Goal: Task Accomplishment & Management: Use online tool/utility

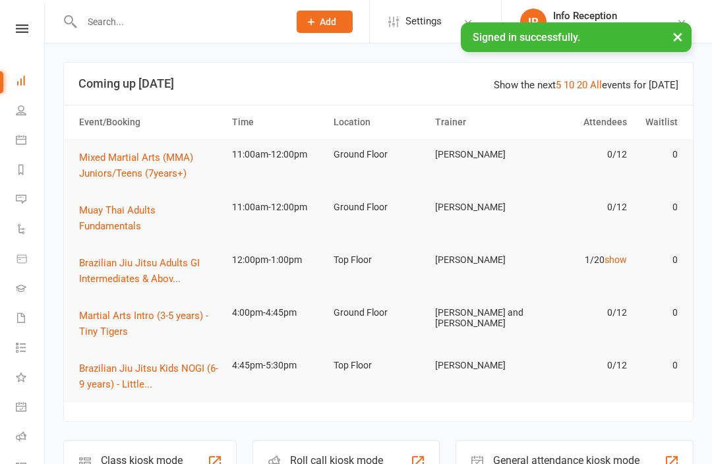
click at [190, 441] on div "Class kiosk mode Member self check-in" at bounding box center [149, 464] width 173 height 46
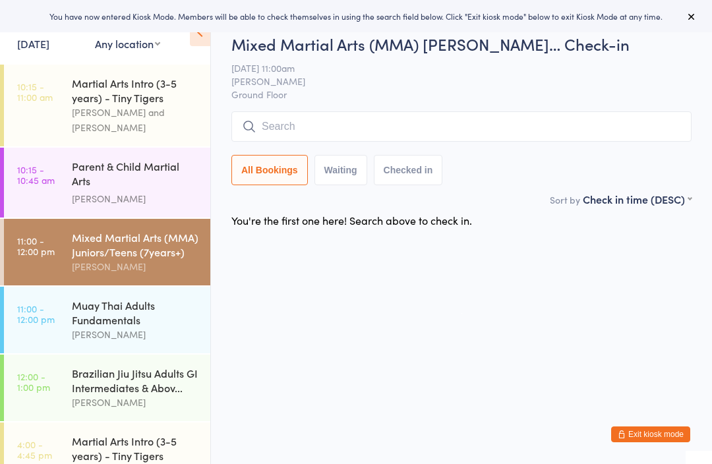
click at [96, 368] on div "Brazilian Jiu Jitsu Adults GI Intermediates & Abov..." at bounding box center [135, 380] width 127 height 29
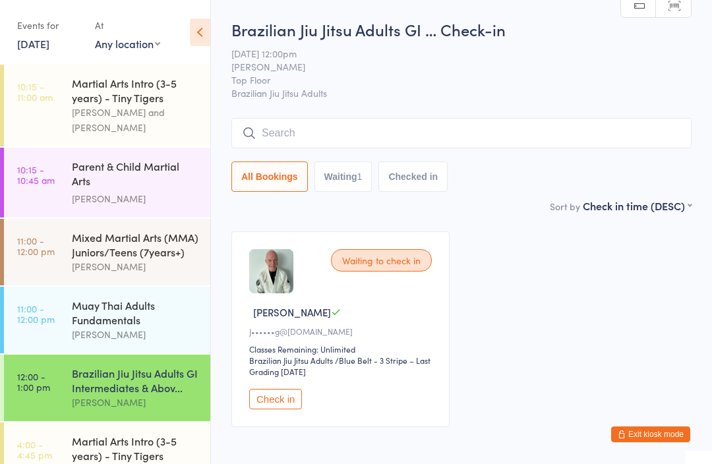
click at [355, 134] on input "search" at bounding box center [462, 133] width 460 height 30
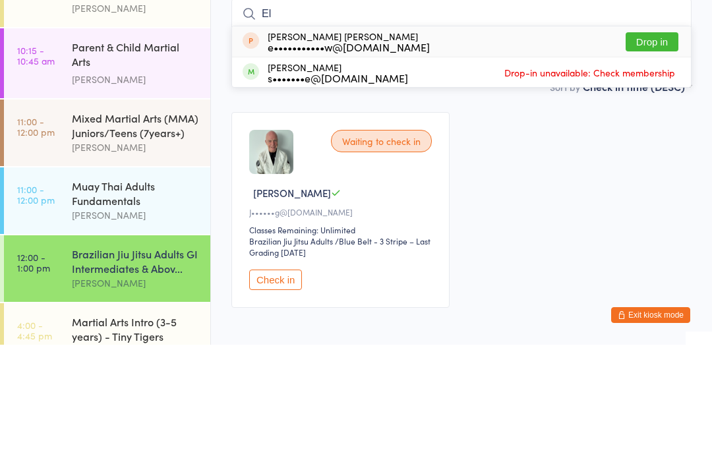
type input "El"
click at [338, 161] on div "e•••••••••••w@gmail.com" at bounding box center [349, 166] width 162 height 11
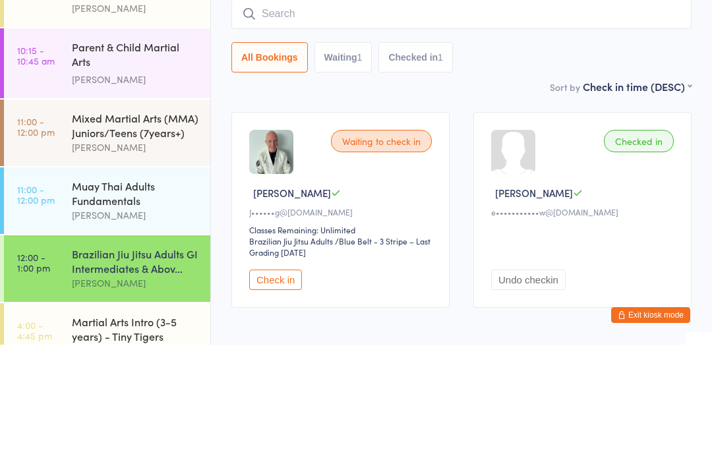
click at [562, 162] on div "All Bookings Waiting 1 Checked in 1" at bounding box center [462, 177] width 460 height 30
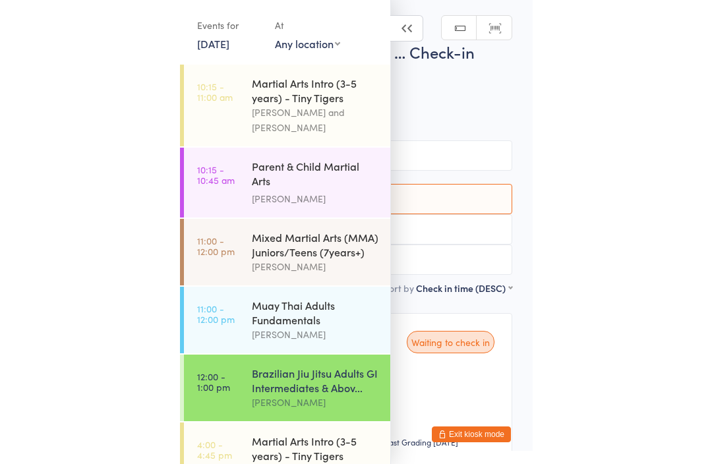
scroll to position [73, 0]
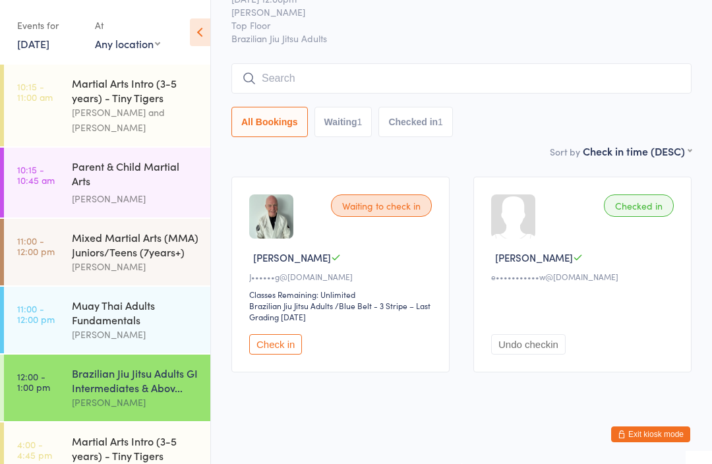
click at [516, 63] on input "search" at bounding box center [462, 78] width 460 height 30
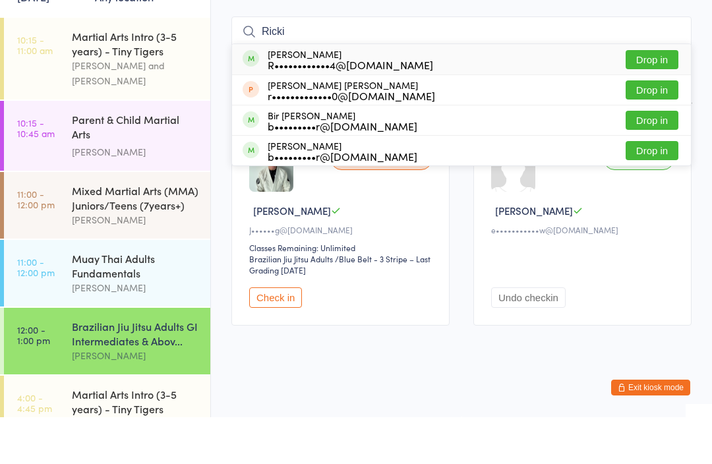
type input "Ricki"
click at [662, 97] on button "Drop in" at bounding box center [652, 106] width 53 height 19
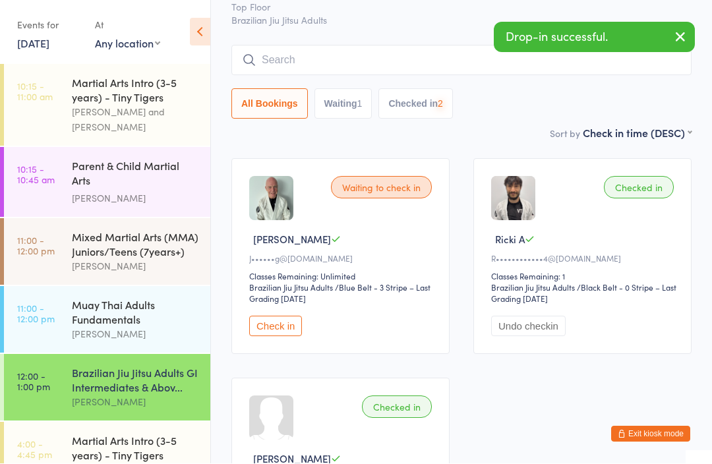
scroll to position [73, 0]
